Goal: Task Accomplishment & Management: Use online tool/utility

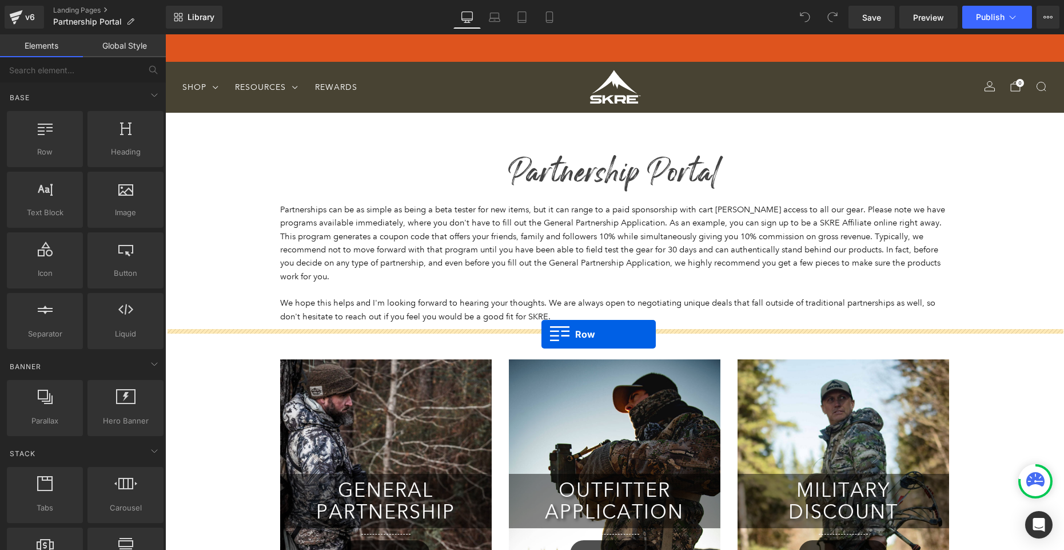
drag, startPoint x: 200, startPoint y: 176, endPoint x: 542, endPoint y: 334, distance: 376.3
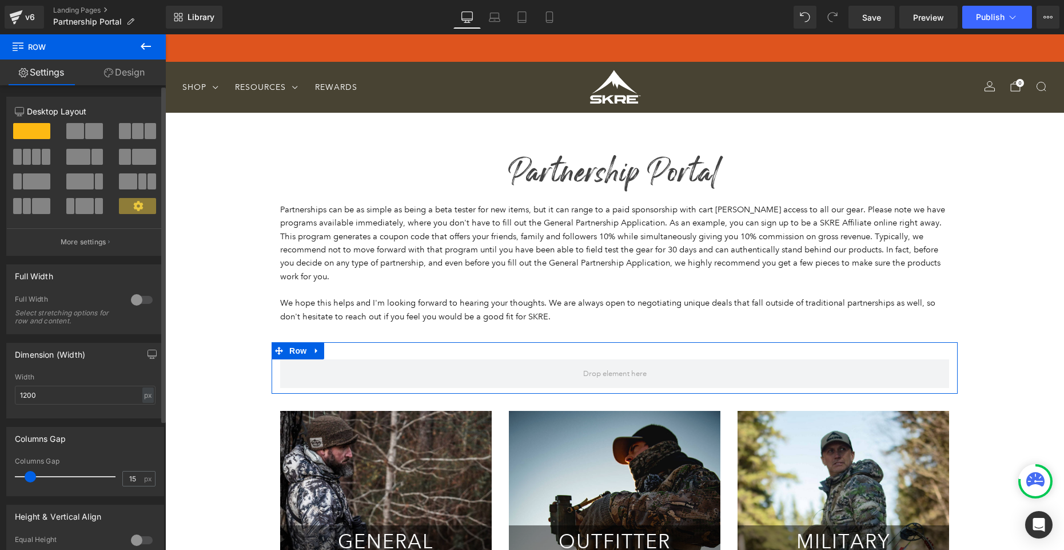
click at [27, 159] on span at bounding box center [27, 157] width 9 height 16
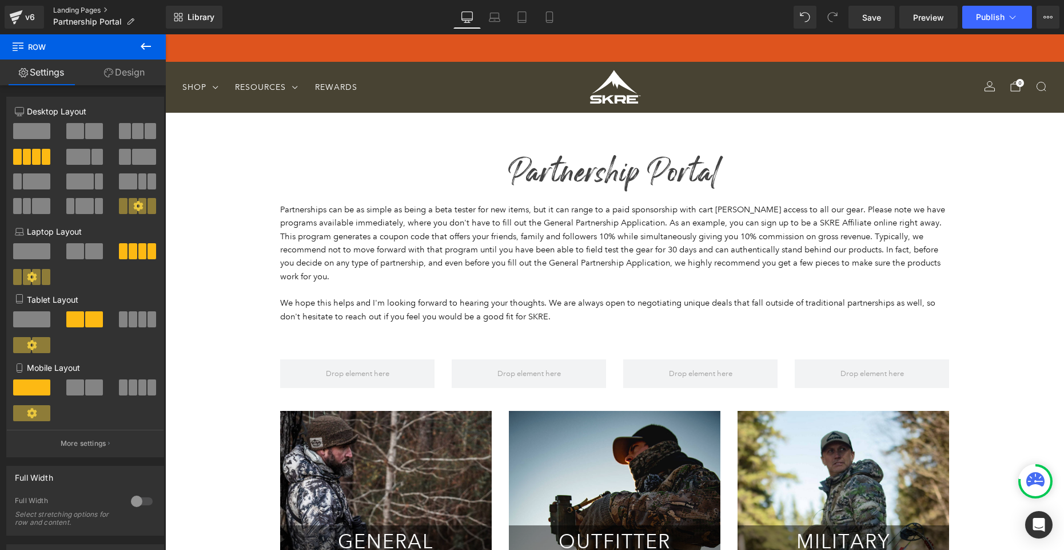
click at [77, 14] on link "Landing Pages" at bounding box center [109, 10] width 113 height 9
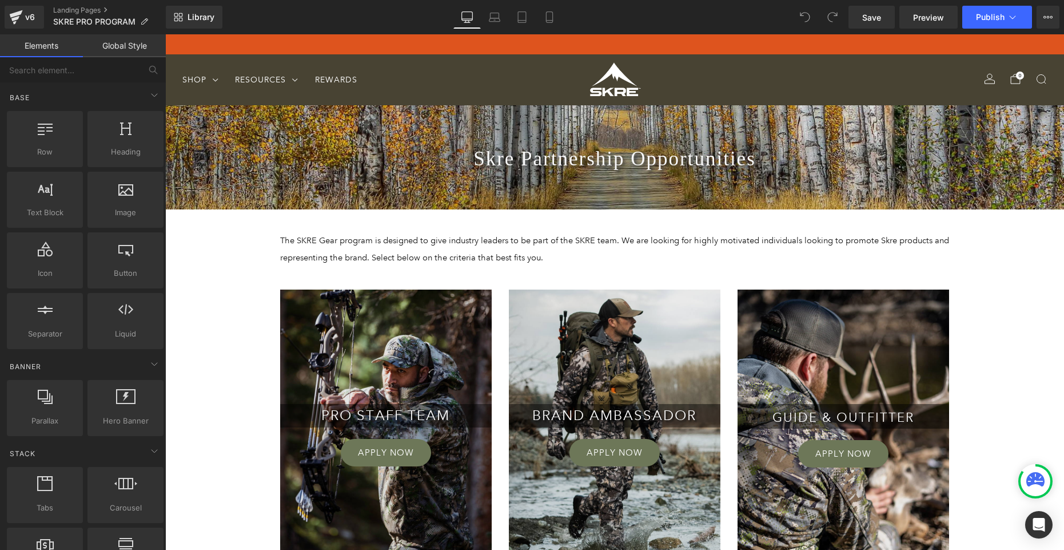
scroll to position [10, 0]
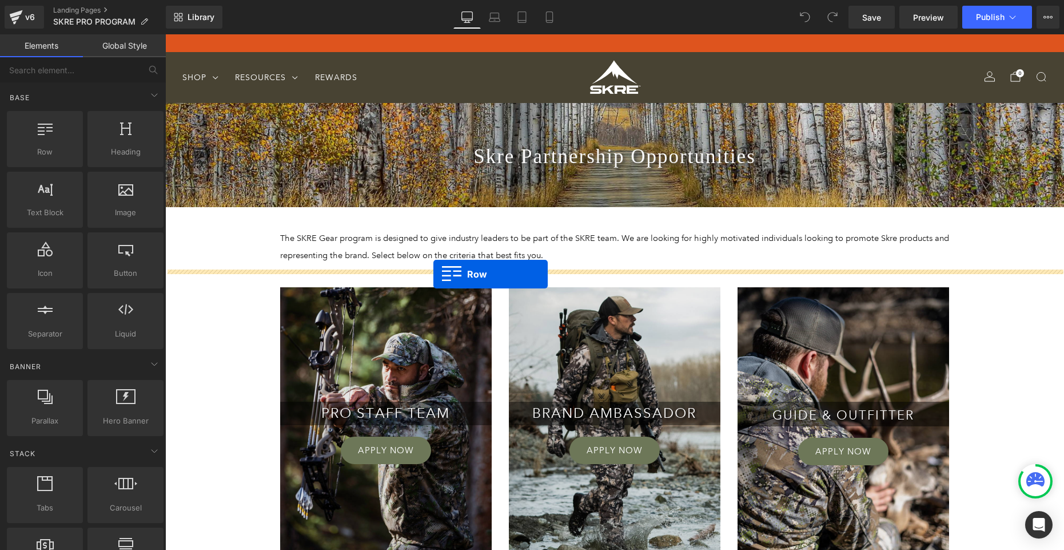
drag, startPoint x: 210, startPoint y: 170, endPoint x: 433, endPoint y: 274, distance: 246.1
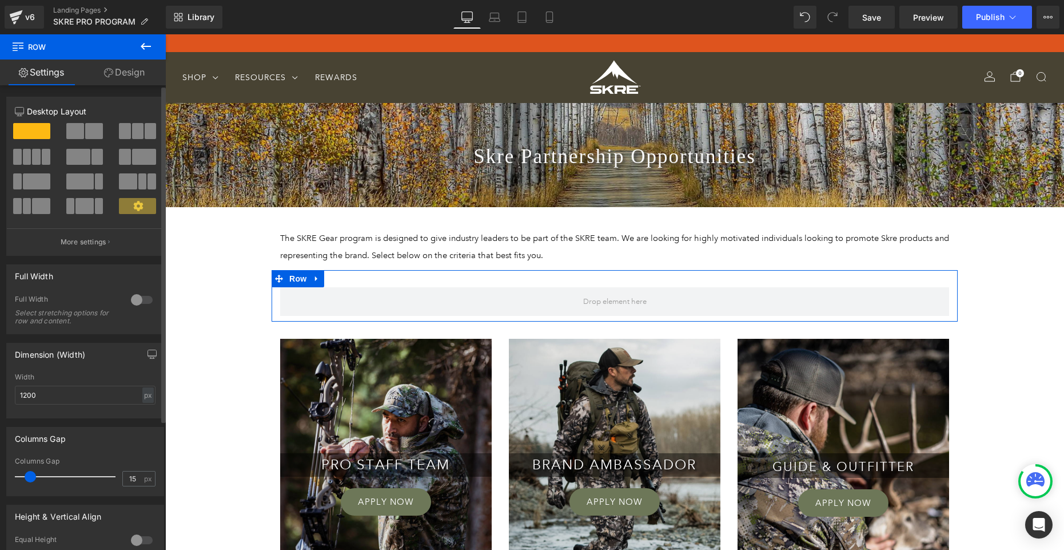
drag, startPoint x: 23, startPoint y: 156, endPoint x: 32, endPoint y: 162, distance: 11.0
click at [23, 156] on span at bounding box center [27, 157] width 9 height 16
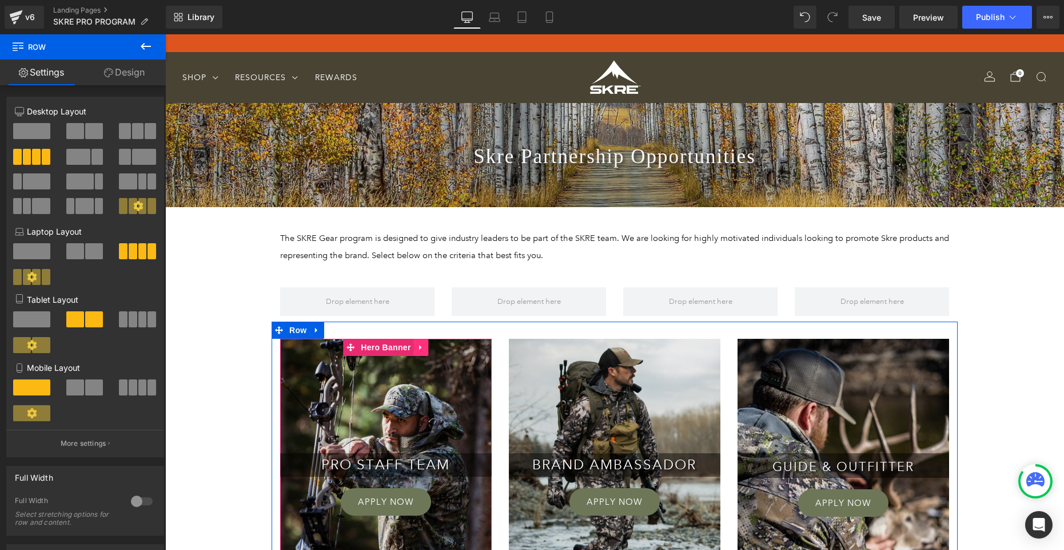
click at [421, 348] on icon at bounding box center [420, 346] width 2 height 5
click at [430, 348] on icon at bounding box center [429, 347] width 8 height 8
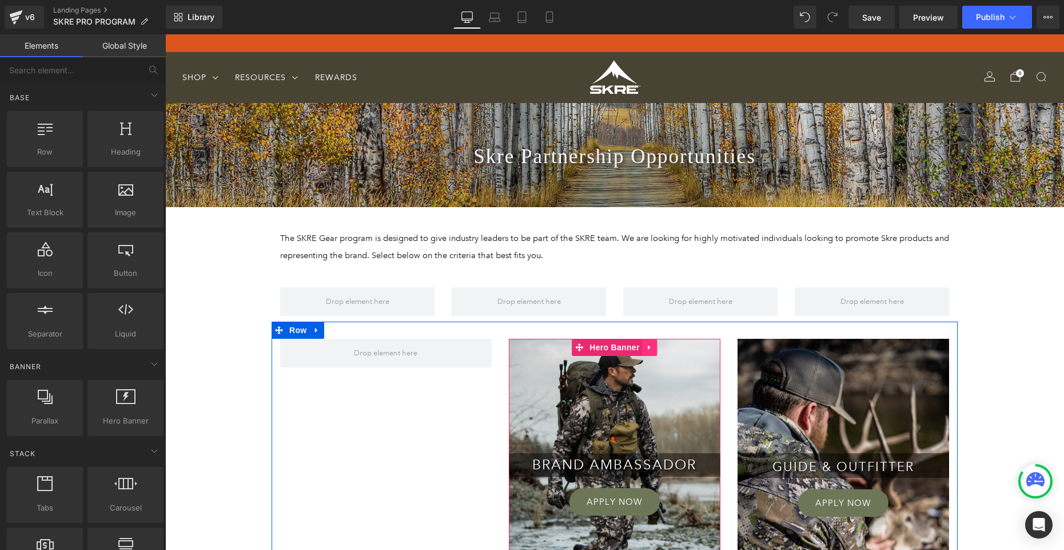
click at [650, 348] on icon at bounding box center [650, 347] width 8 height 9
click at [657, 346] on icon at bounding box center [658, 347] width 8 height 8
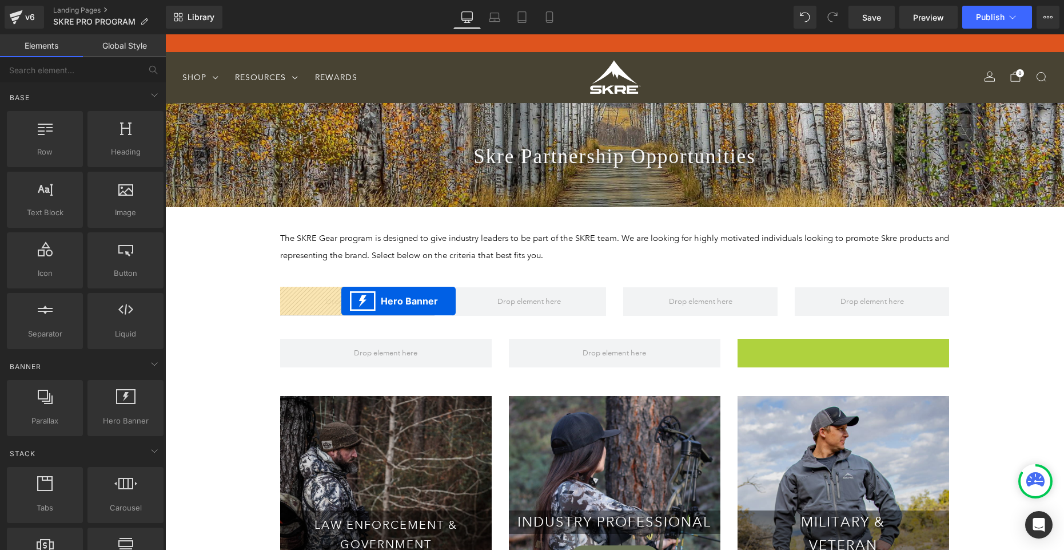
drag, startPoint x: 810, startPoint y: 350, endPoint x: 341, endPoint y: 301, distance: 470.9
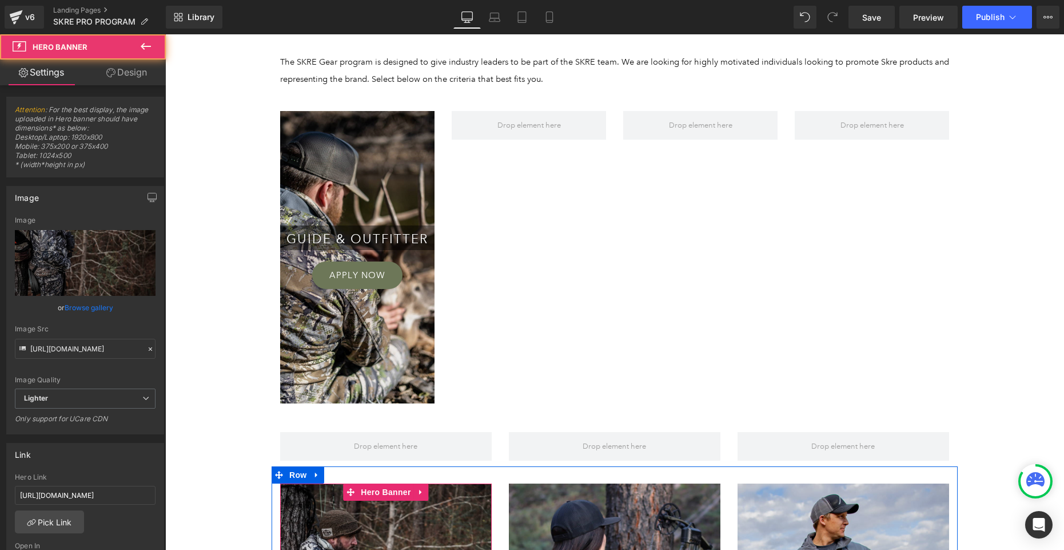
scroll to position [177, 0]
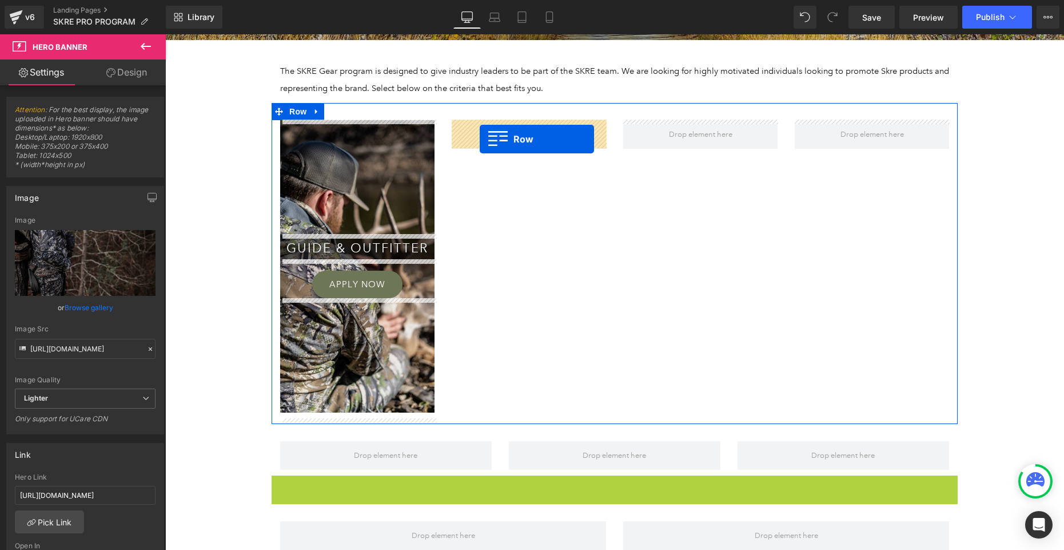
drag, startPoint x: 293, startPoint y: 471, endPoint x: 480, endPoint y: 139, distance: 380.7
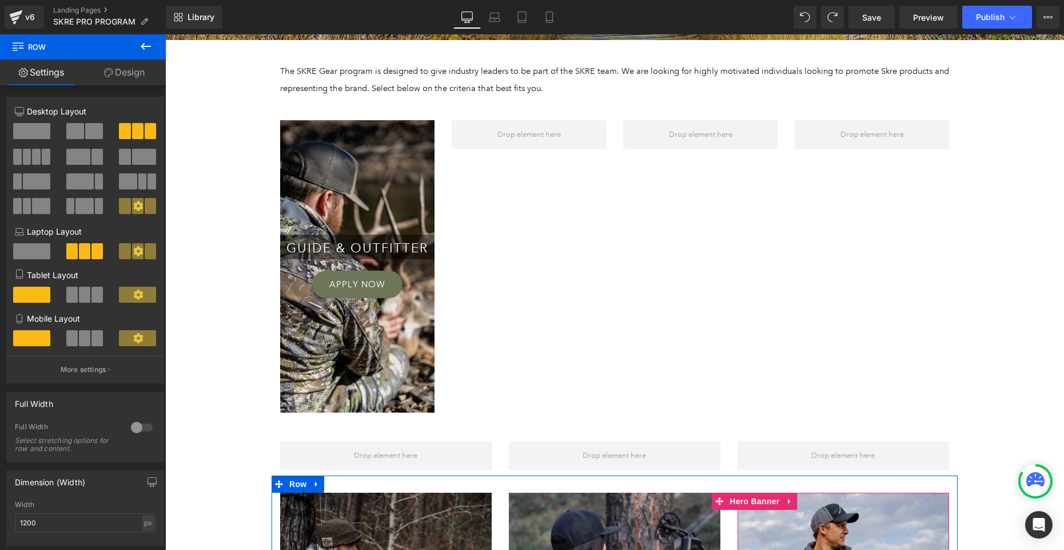
click at [206, 475] on div "Skre Partnership Opportunities Heading Hero Banner Row The SKRE Gear program is…" at bounding box center [614, 487] width 899 height 1068
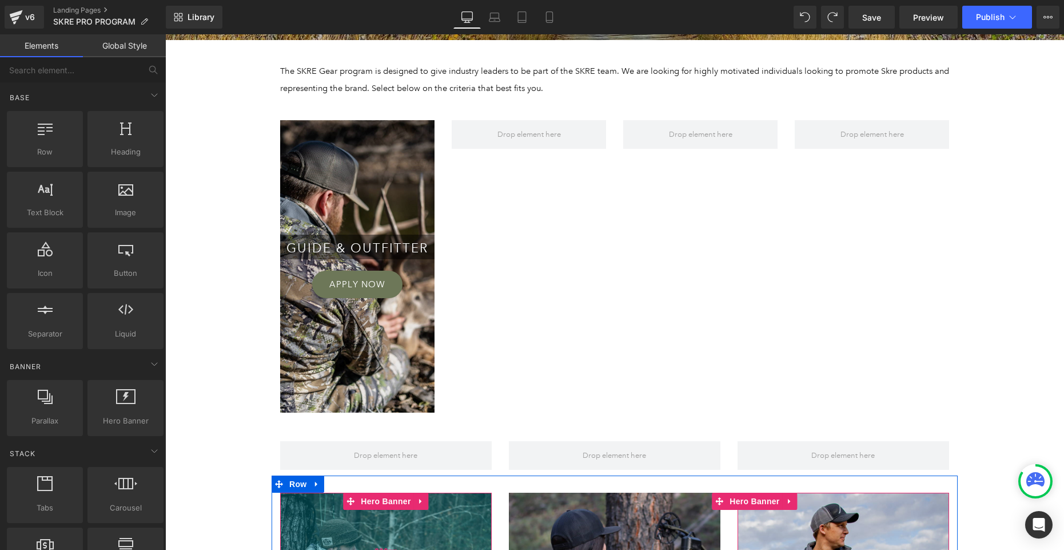
click at [297, 512] on div "200px" at bounding box center [386, 549] width 212 height 114
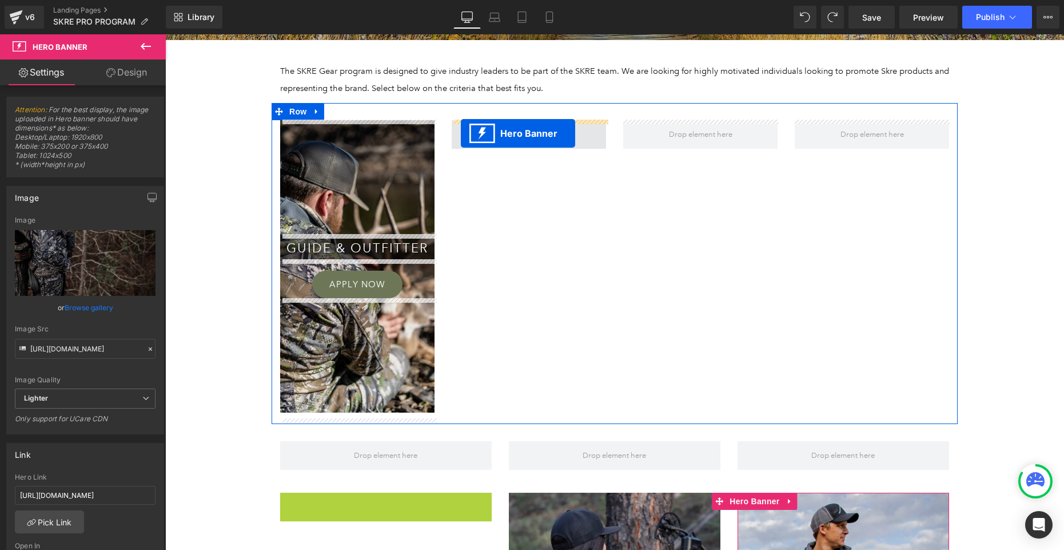
drag, startPoint x: 351, startPoint y: 502, endPoint x: 461, endPoint y: 133, distance: 384.3
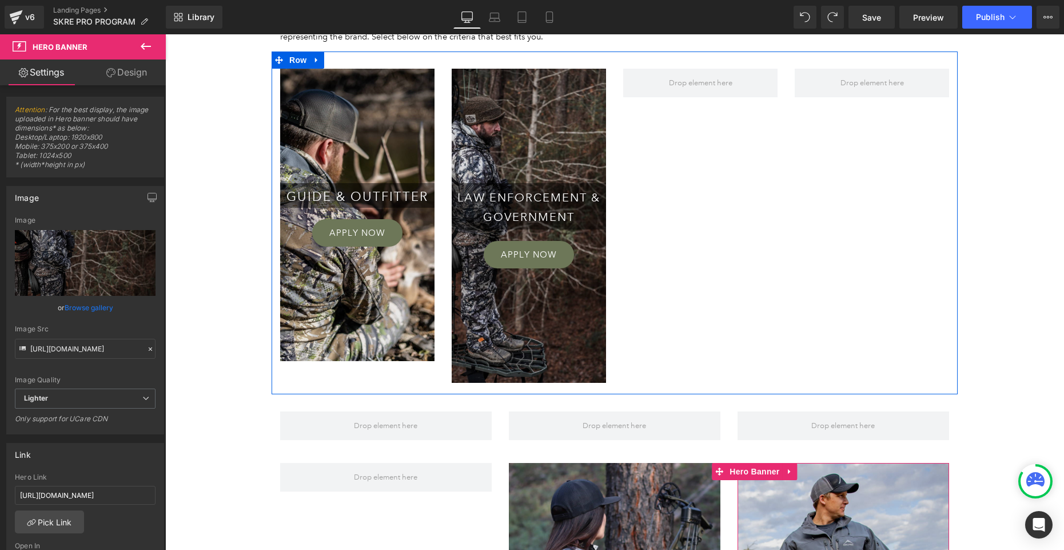
scroll to position [234, 0]
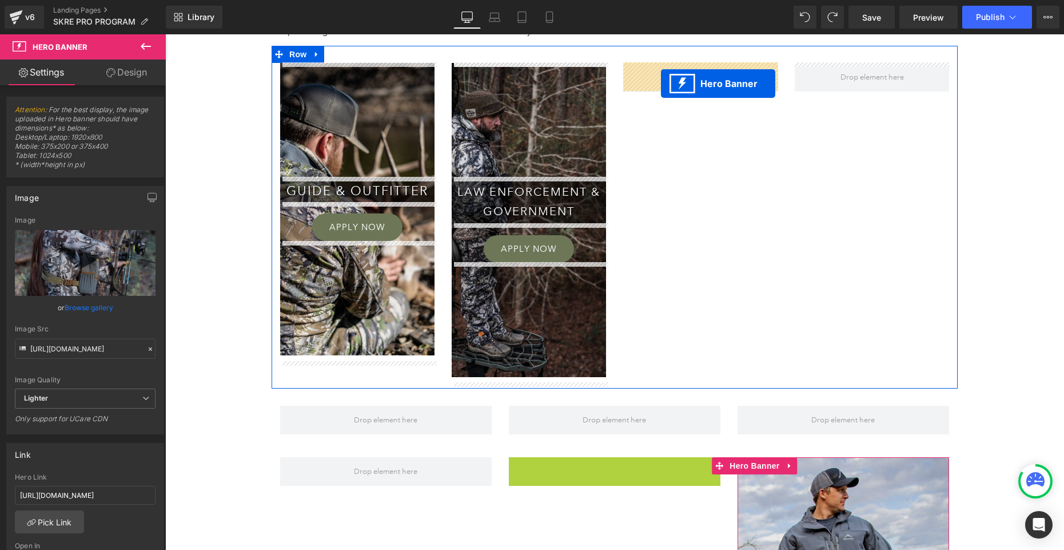
drag, startPoint x: 580, startPoint y: 468, endPoint x: 661, endPoint y: 83, distance: 392.8
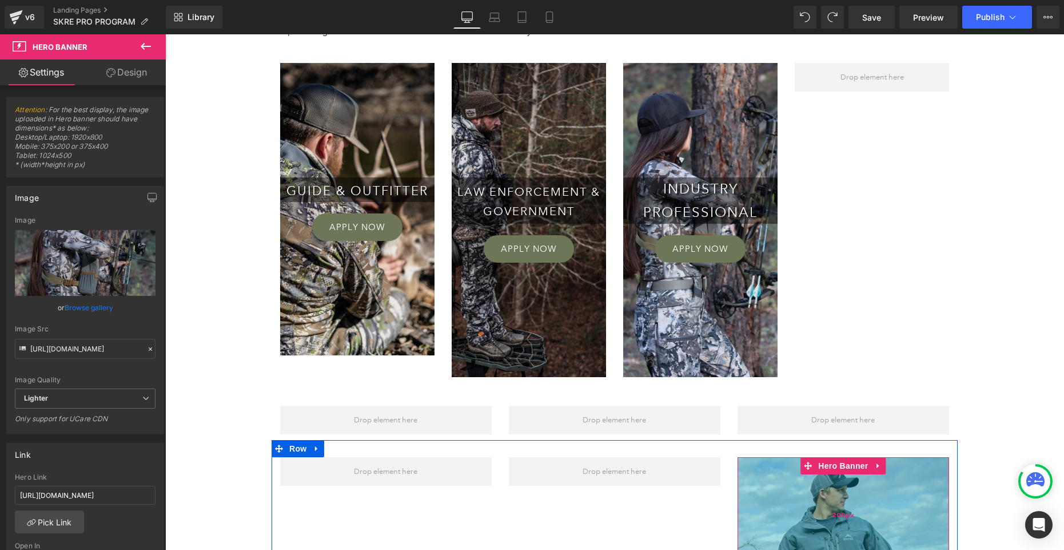
click at [876, 516] on div "200px" at bounding box center [844, 514] width 212 height 114
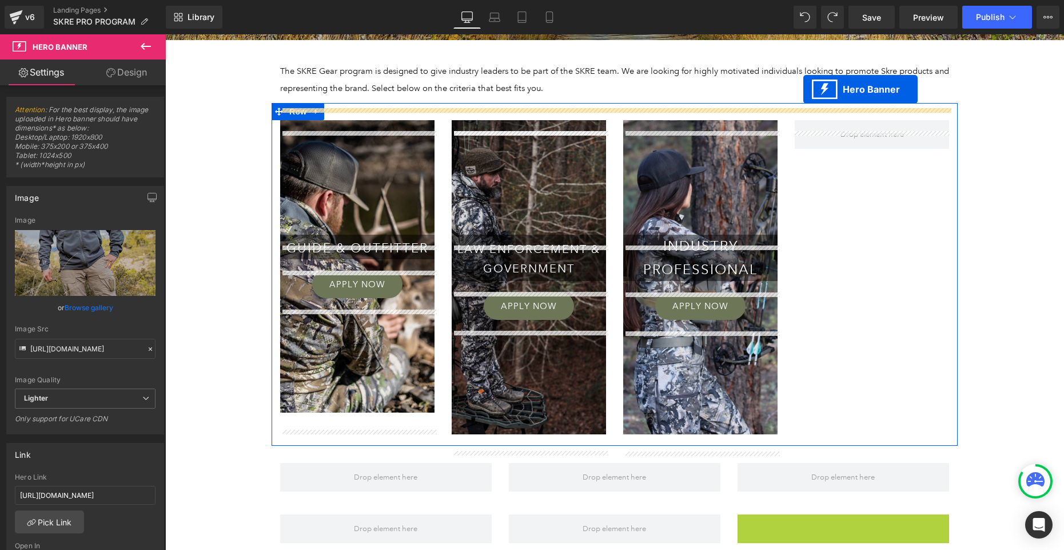
scroll to position [142, 0]
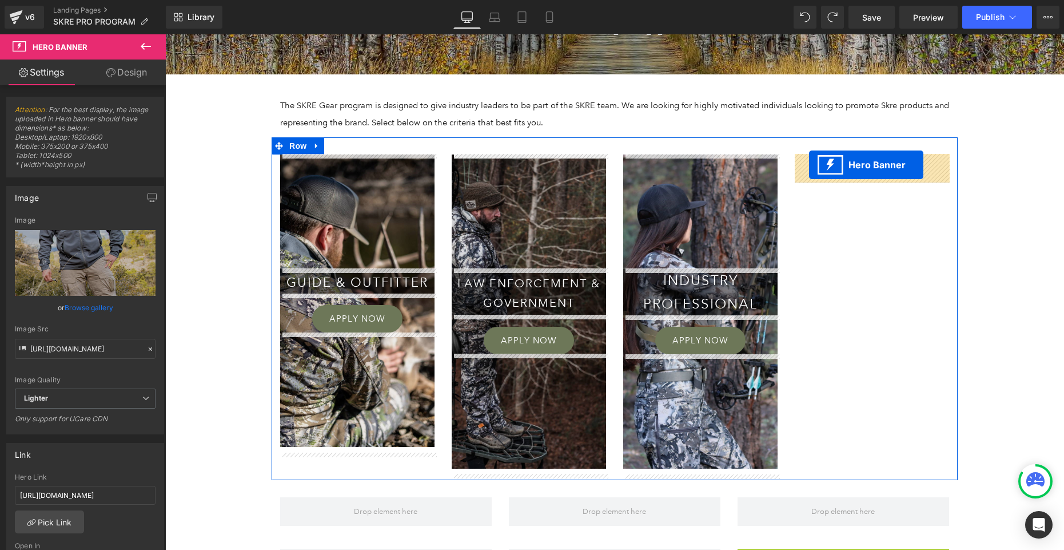
drag, startPoint x: 807, startPoint y: 465, endPoint x: 809, endPoint y: 165, distance: 300.8
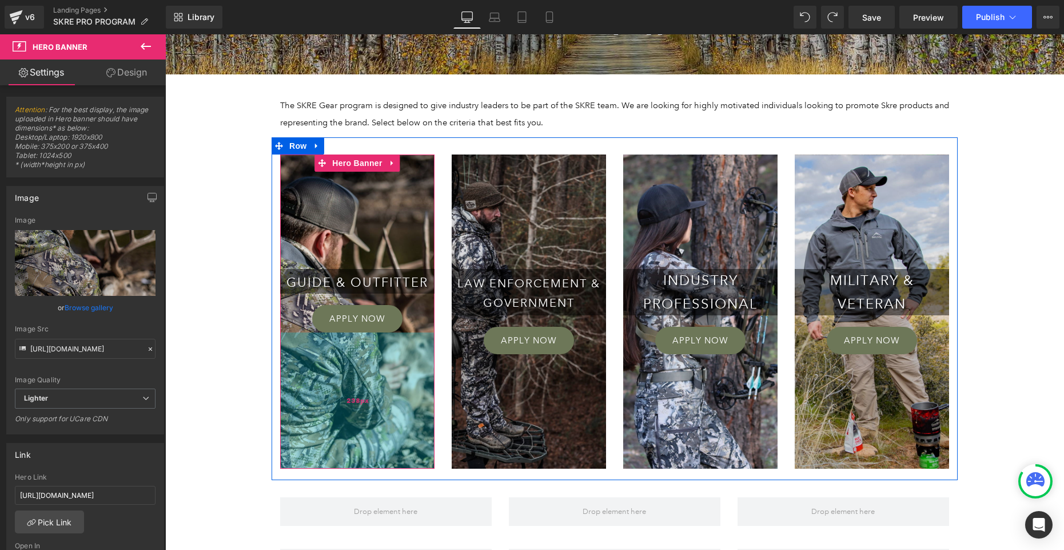
drag, startPoint x: 396, startPoint y: 445, endPoint x: 396, endPoint y: 467, distance: 21.2
click at [397, 467] on div "238px" at bounding box center [357, 400] width 154 height 136
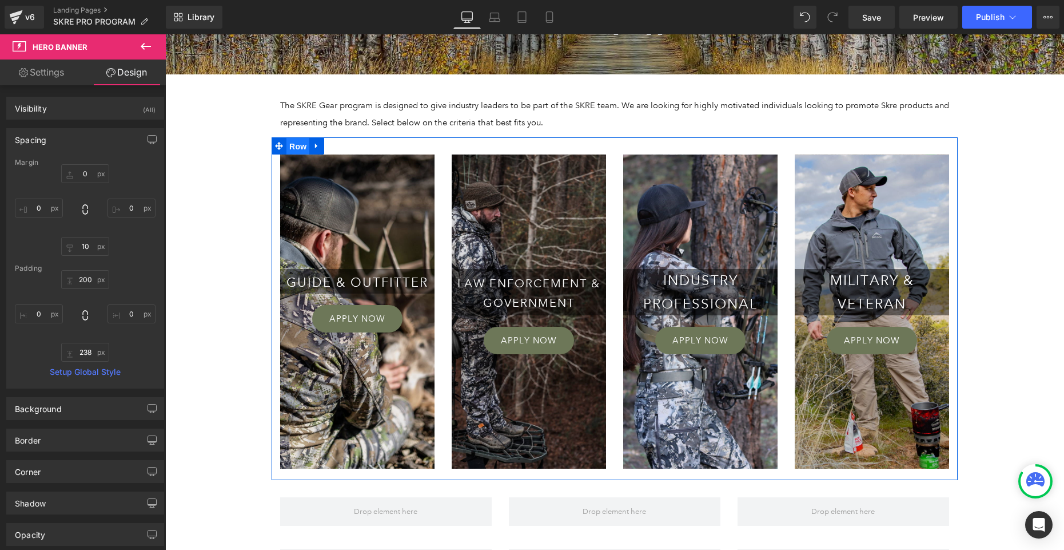
click at [294, 146] on span "Row" at bounding box center [297, 146] width 23 height 17
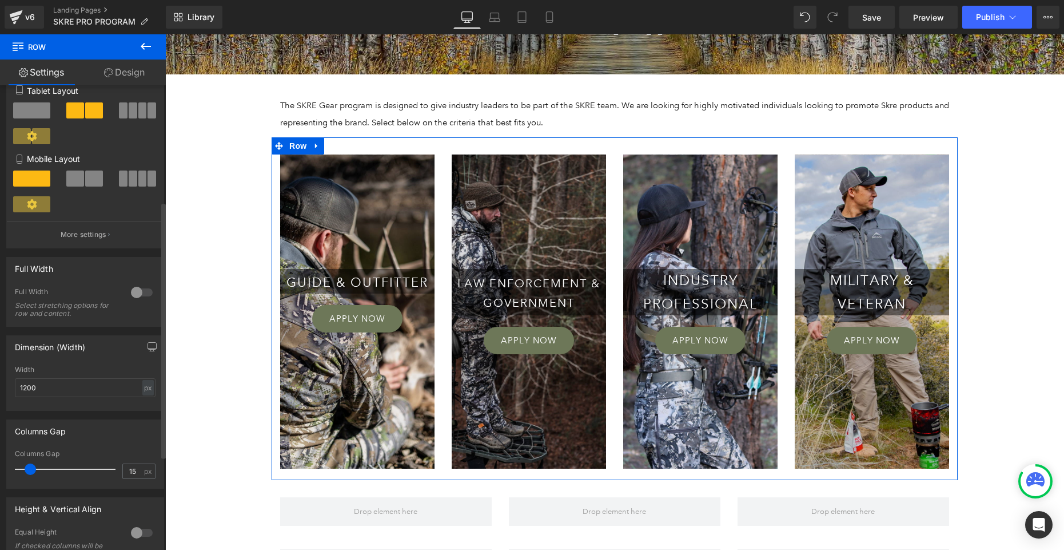
scroll to position [210, 0]
click at [48, 391] on input "1200" at bounding box center [85, 385] width 141 height 19
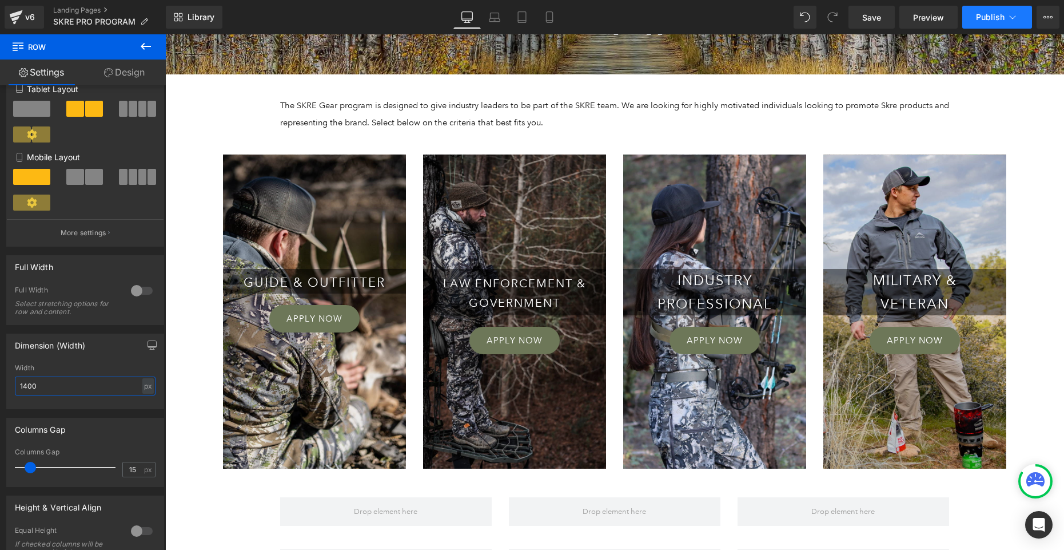
type input "1400"
click at [989, 22] on button "Publish" at bounding box center [997, 17] width 70 height 23
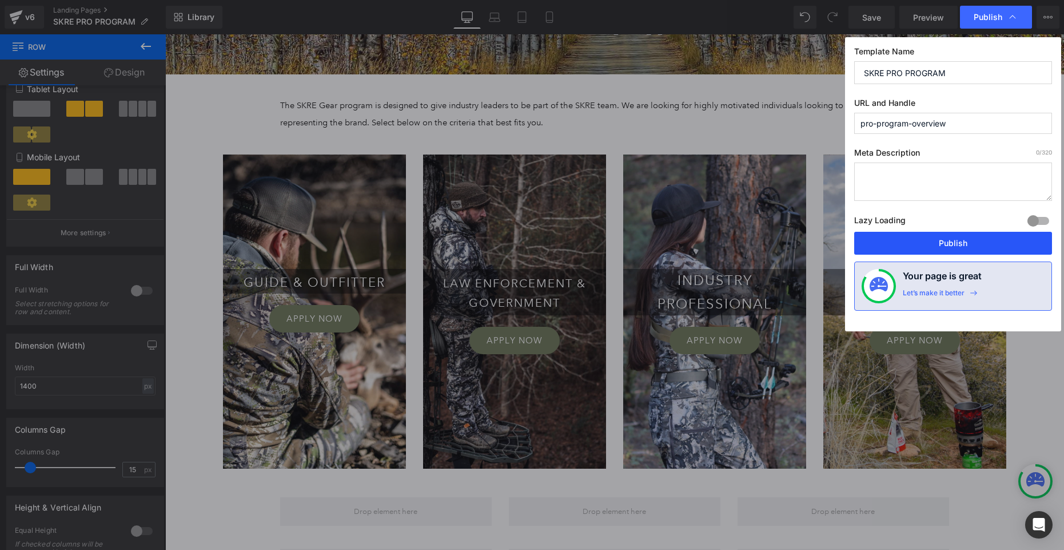
click at [965, 244] on button "Publish" at bounding box center [953, 243] width 198 height 23
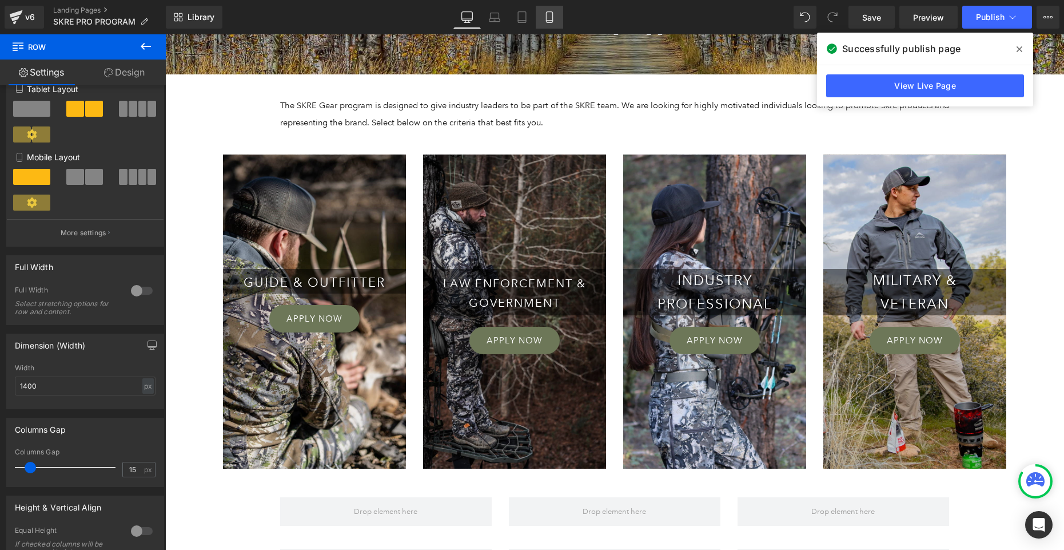
click at [549, 15] on icon at bounding box center [549, 16] width 11 height 11
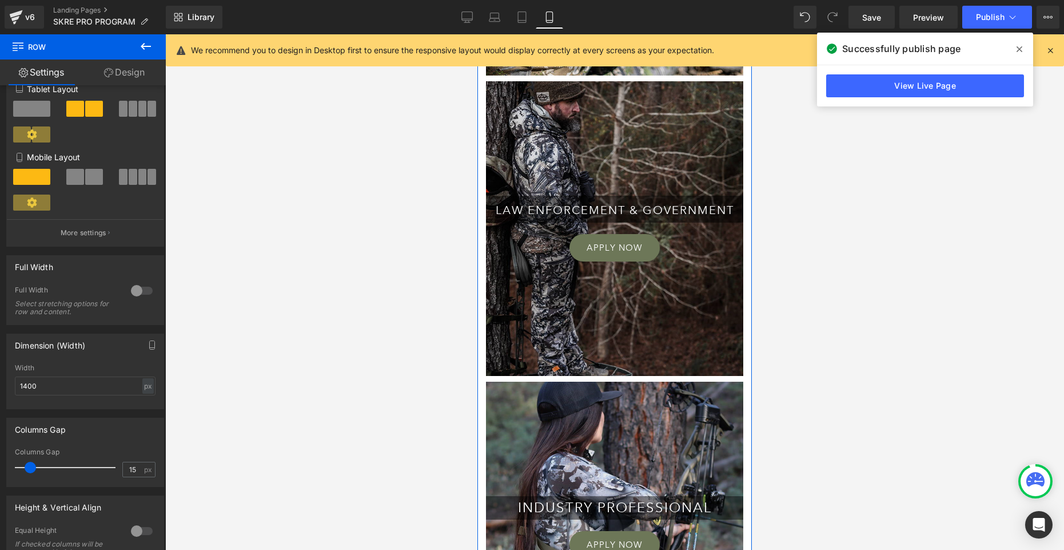
scroll to position [484, 0]
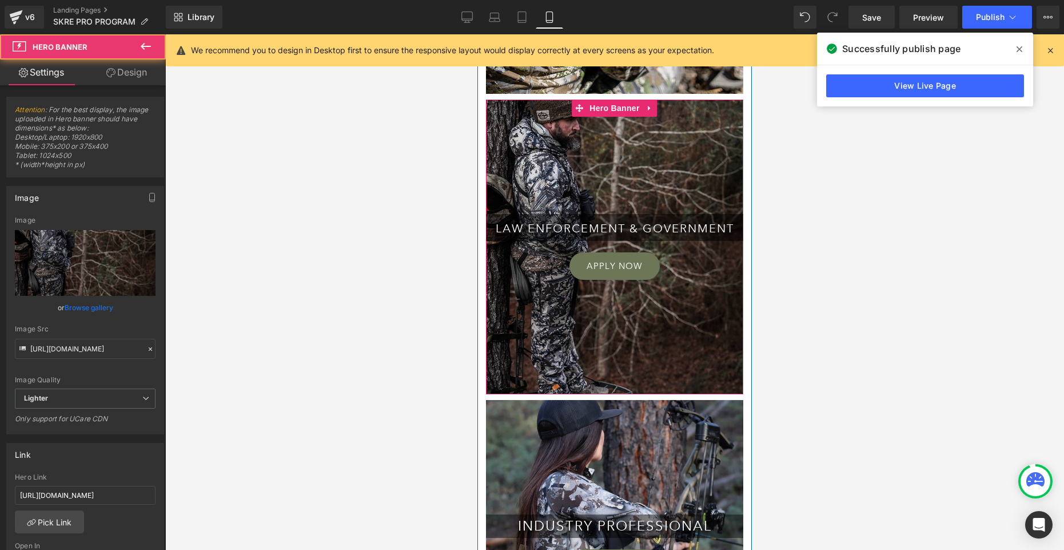
click at [684, 317] on div at bounding box center [614, 246] width 257 height 294
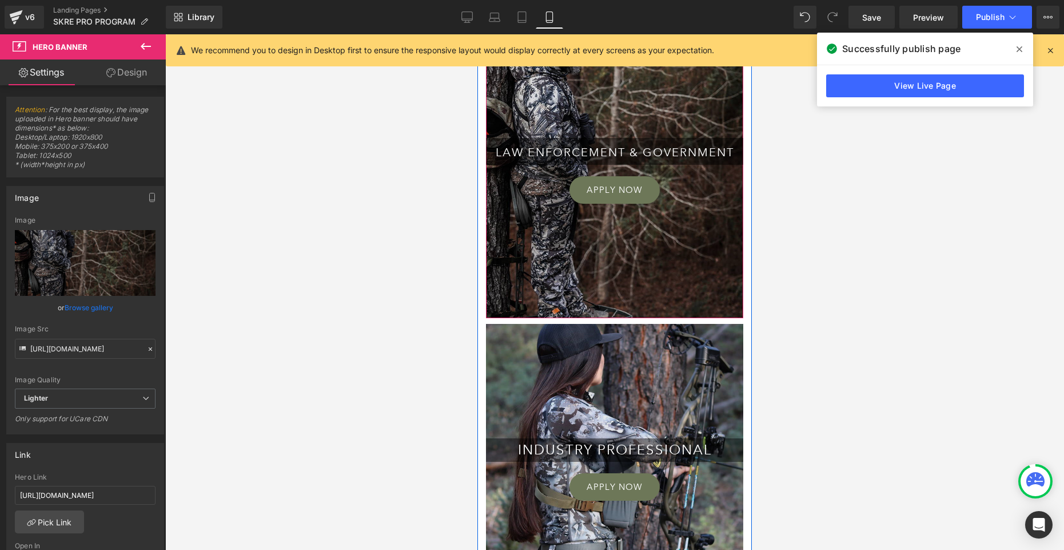
scroll to position [566, 0]
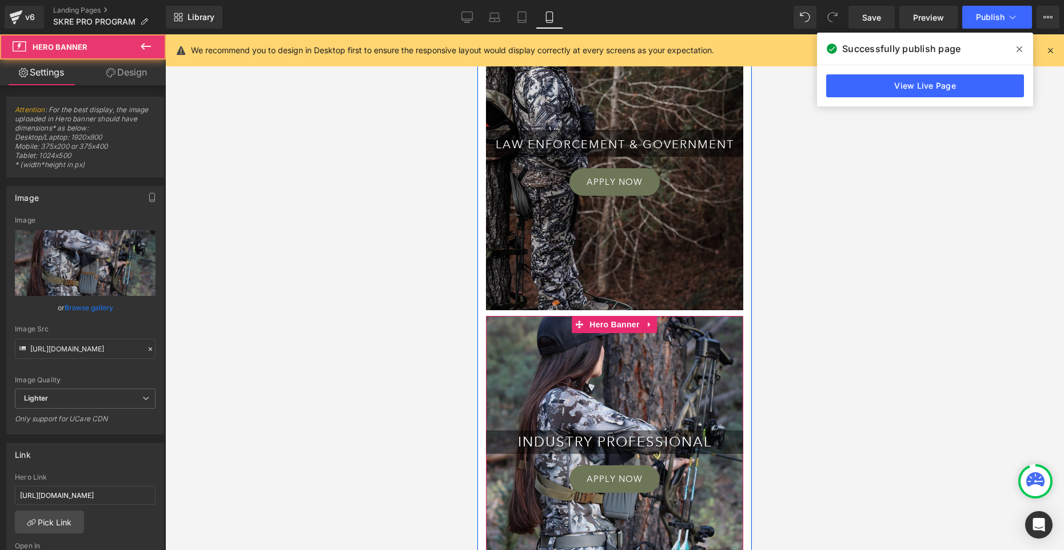
click at [685, 363] on div at bounding box center [614, 461] width 257 height 291
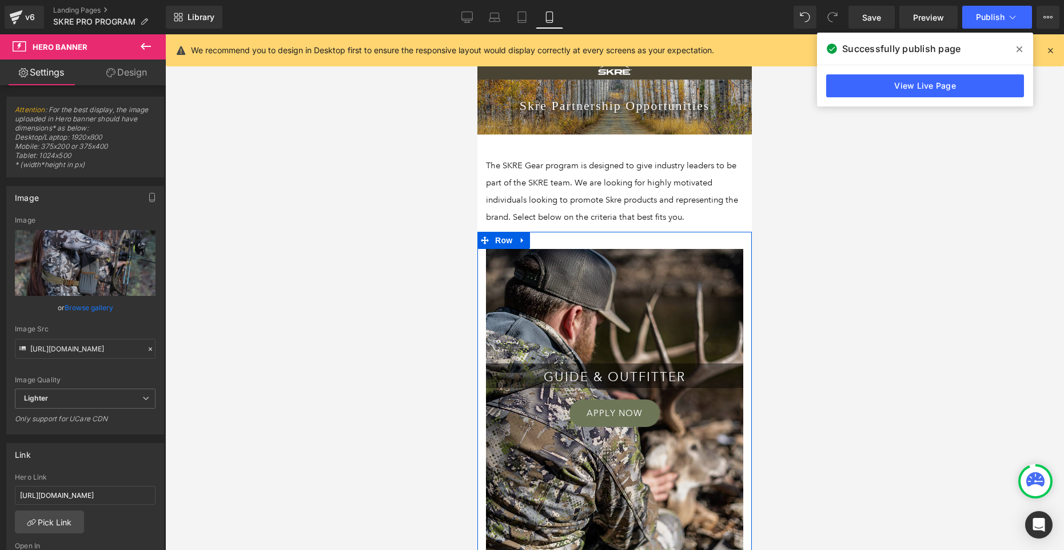
scroll to position [0, 0]
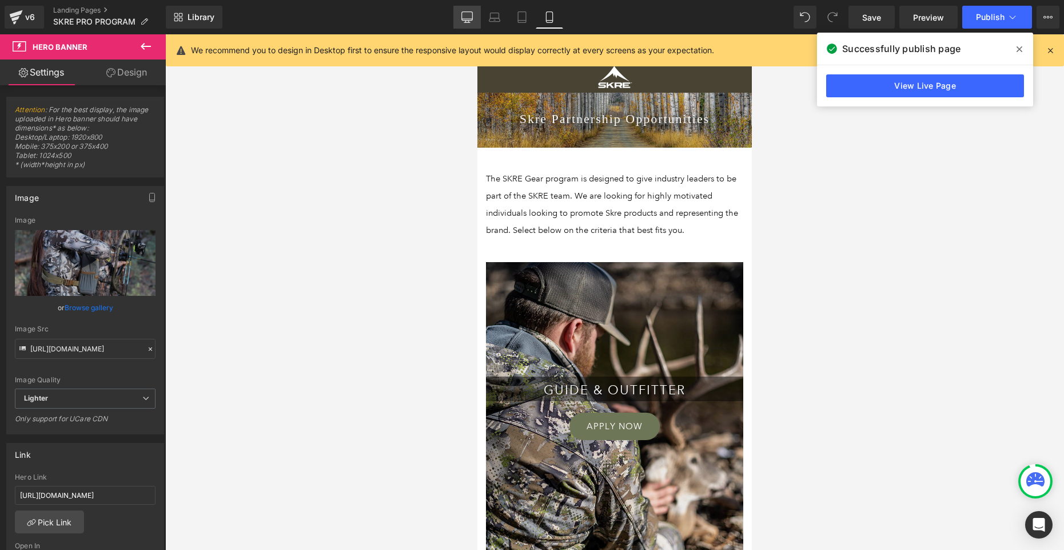
click at [465, 20] on icon at bounding box center [466, 16] width 11 height 9
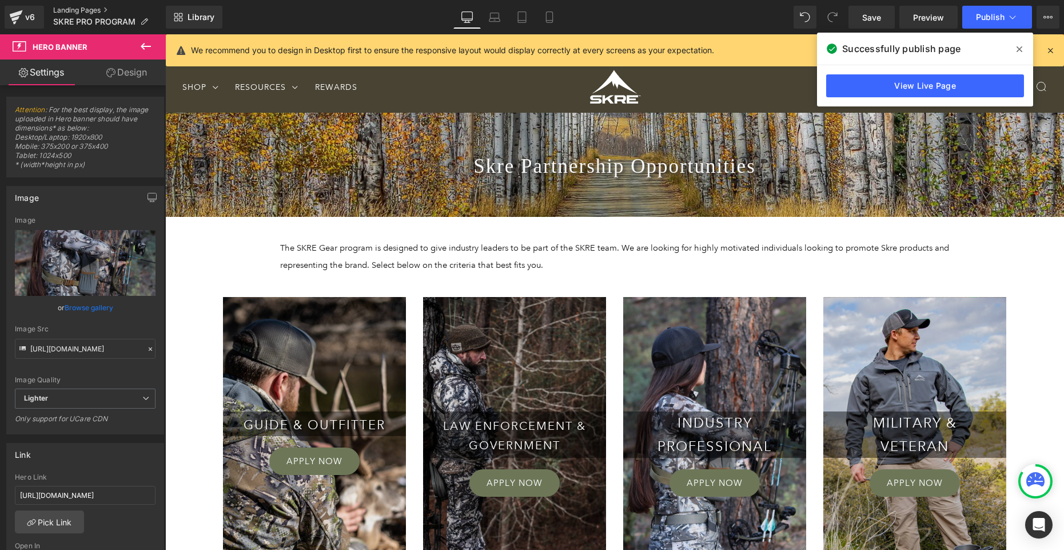
click at [65, 6] on link "Landing Pages" at bounding box center [109, 10] width 113 height 9
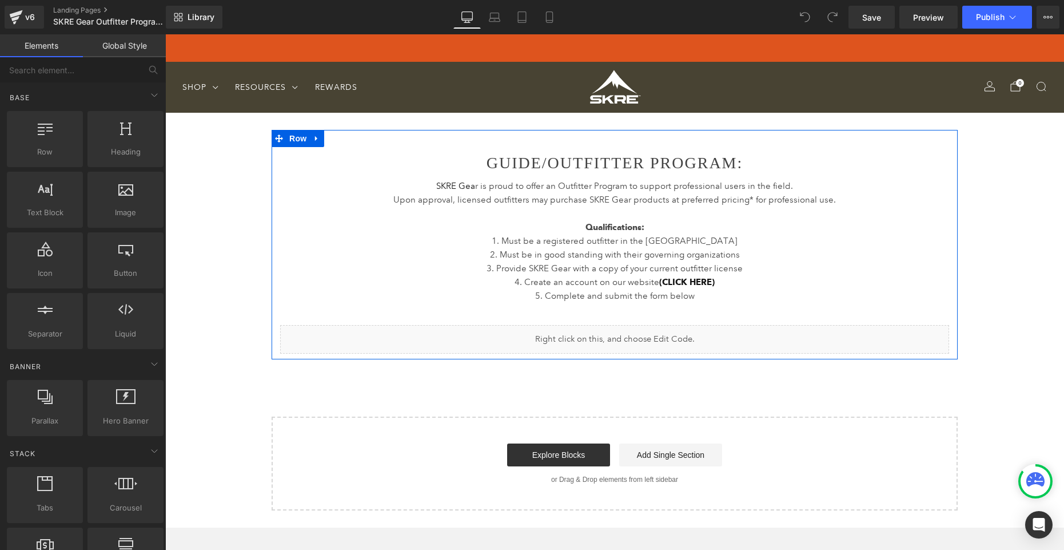
click at [631, 336] on div "Liquid" at bounding box center [614, 339] width 669 height 29
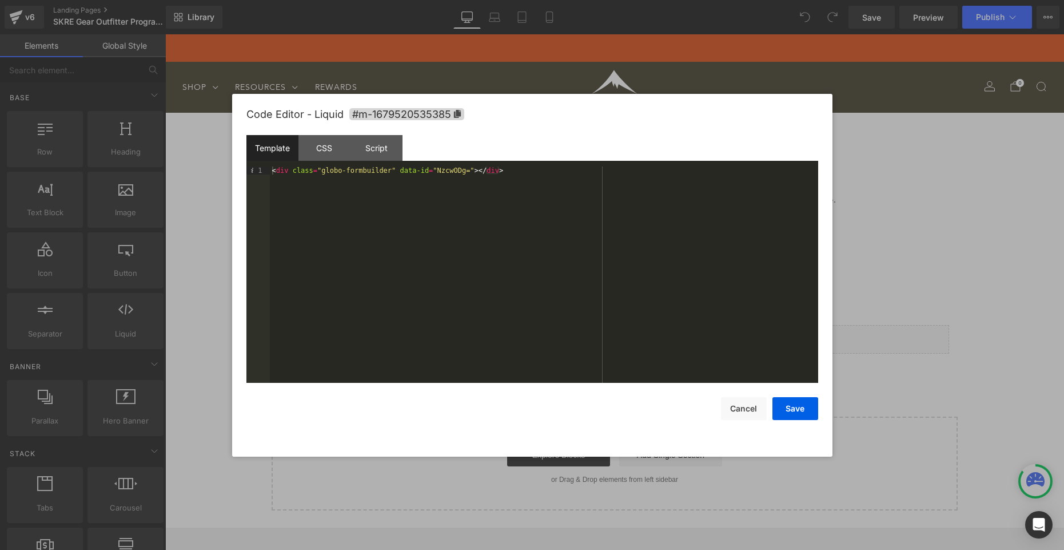
click at [0, 0] on div "< div class = "globo-formbuilder" data-id = "NzcwODg=" > </ div >" at bounding box center [0, 0] width 0 height 0
click at [803, 414] on button "Save" at bounding box center [796, 408] width 46 height 23
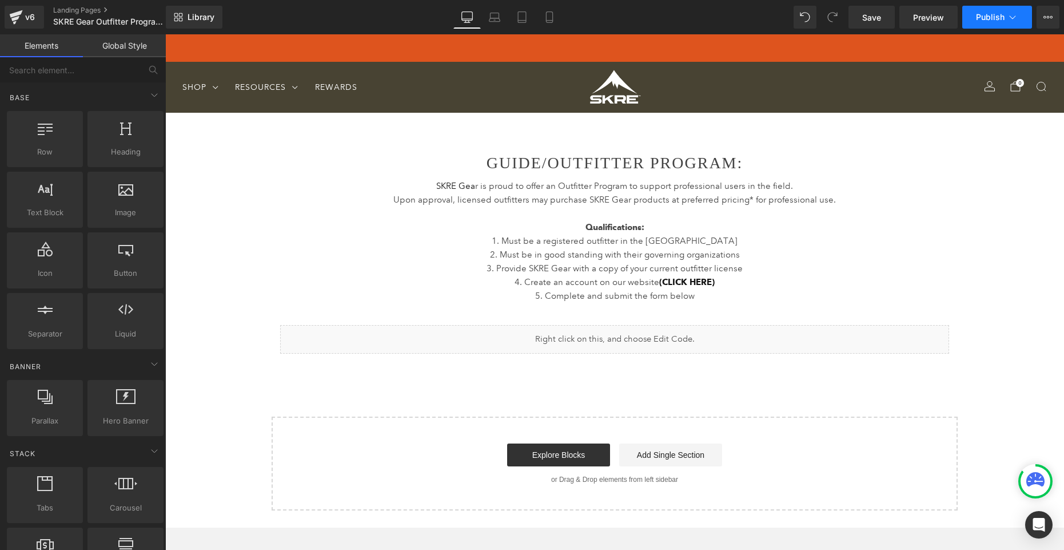
click at [988, 16] on span "Publish" at bounding box center [990, 17] width 29 height 9
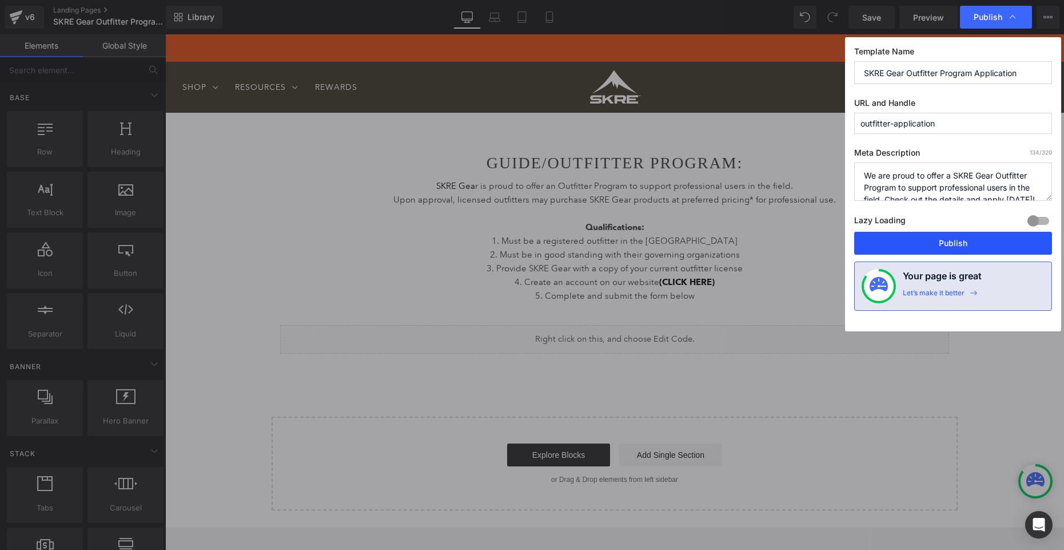
click at [0, 0] on button "Publish" at bounding box center [0, 0] width 0 height 0
